Goal: Information Seeking & Learning: Learn about a topic

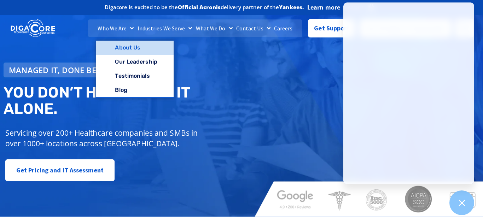
click at [134, 46] on link "About Us" at bounding box center [134, 48] width 77 height 14
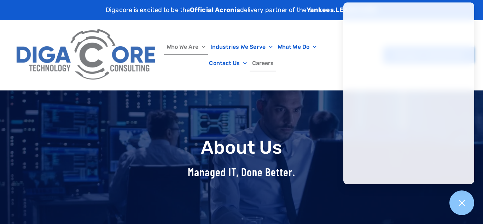
click at [262, 61] on link "Careers" at bounding box center [262, 63] width 27 height 16
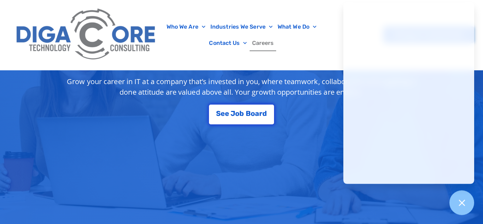
scroll to position [134, 0]
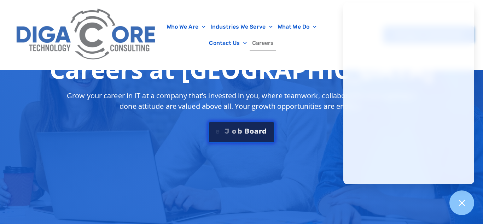
click at [240, 126] on link "S e e J o b B o a r d" at bounding box center [241, 131] width 66 height 21
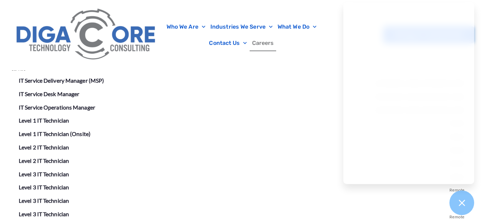
scroll to position [1258, 0]
click at [89, 105] on link "IT Service Operations Manager" at bounding box center [57, 107] width 76 height 7
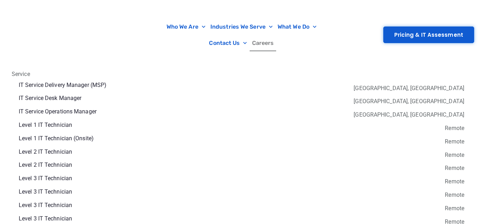
scroll to position [1258, 0]
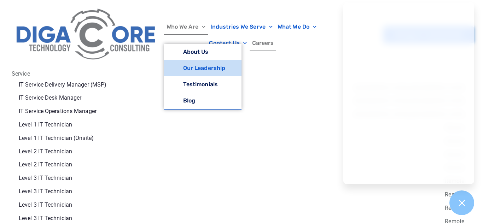
click at [201, 66] on link "Our Leadership" at bounding box center [202, 68] width 77 height 16
